Goal: Transaction & Acquisition: Download file/media

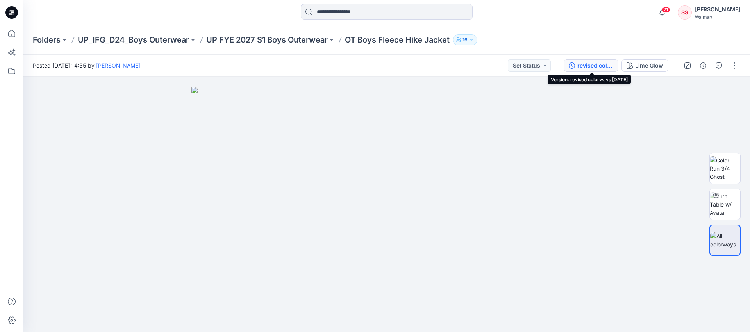
click at [583, 66] on div "revised colorways [DATE]" at bounding box center [595, 65] width 36 height 9
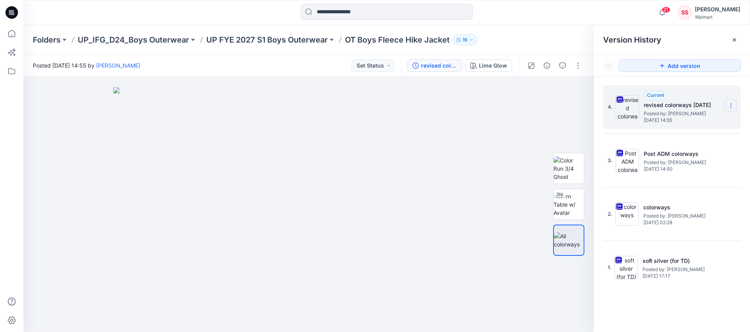
click at [732, 103] on icon at bounding box center [730, 106] width 6 height 6
click at [689, 125] on span "Download Source BW File" at bounding box center [690, 120] width 65 height 9
